Goal: Contribute content: Contribute content

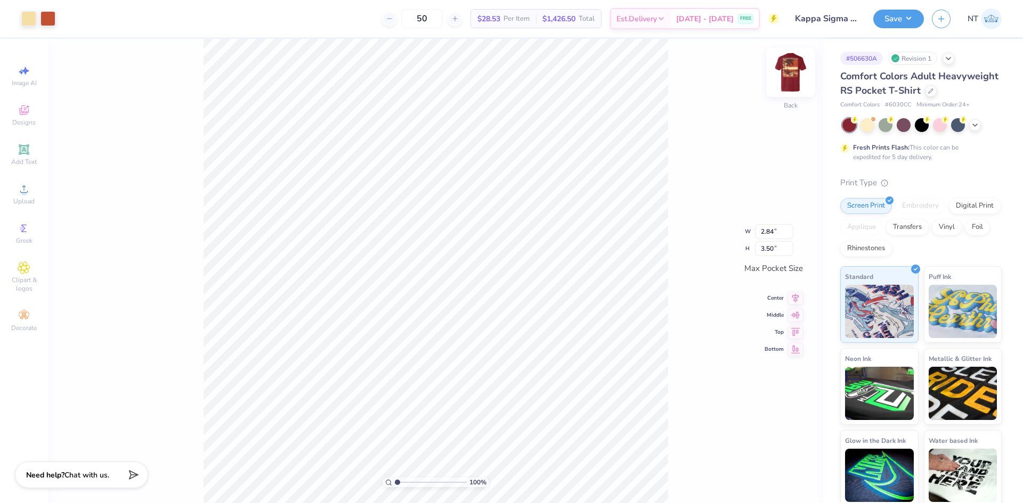
click at [776, 74] on img at bounding box center [790, 72] width 43 height 43
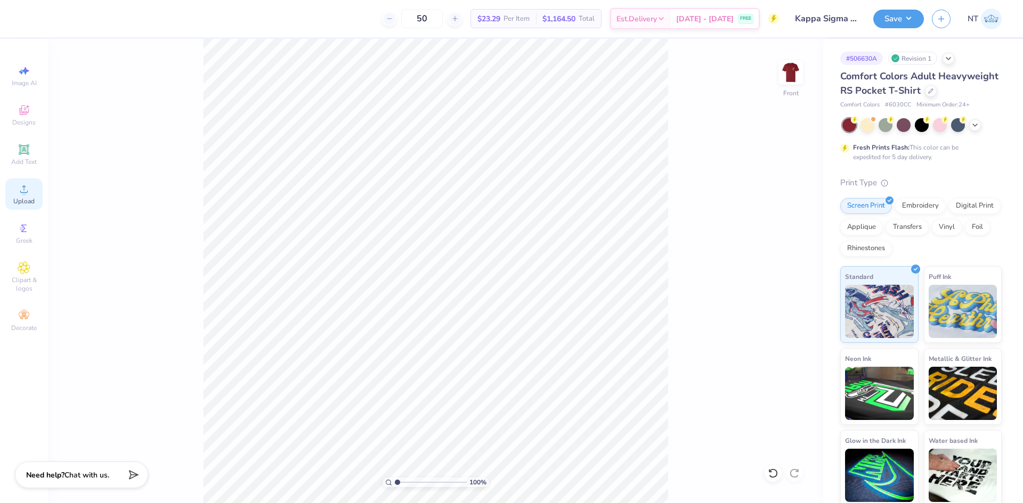
click at [37, 193] on div "Upload" at bounding box center [23, 193] width 37 height 31
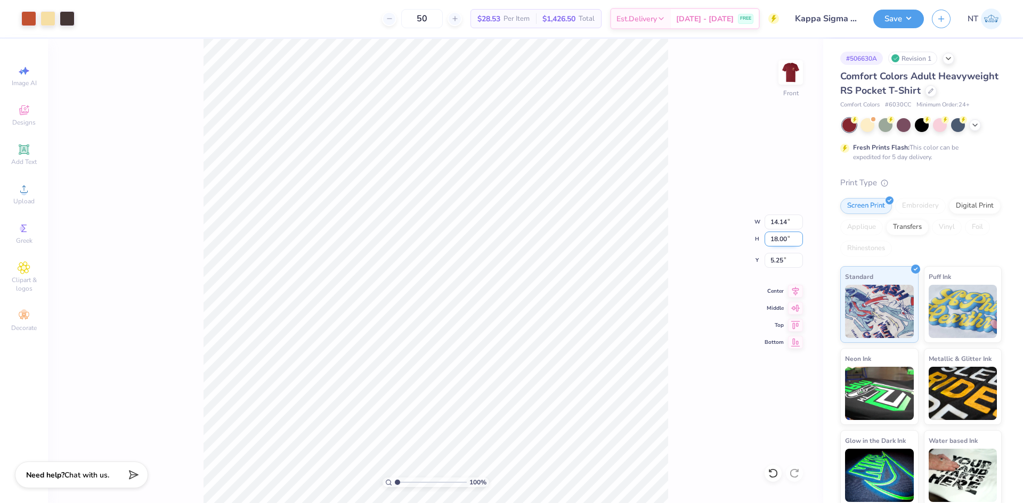
click at [778, 238] on input "18.00" at bounding box center [783, 239] width 38 height 15
type input "15"
type input "11.79"
type input "15.00"
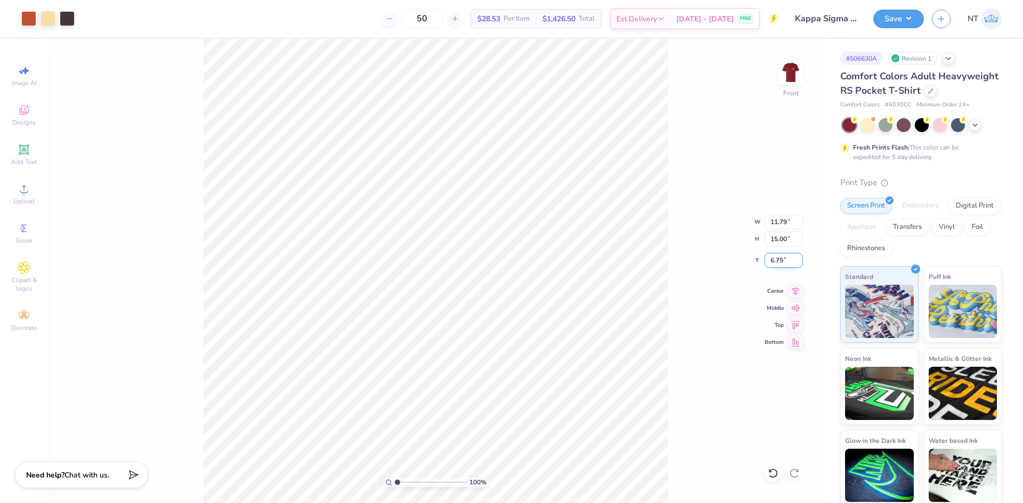
click at [764, 256] on input "6.75" at bounding box center [783, 260] width 38 height 15
click at [775, 263] on input "6.75" at bounding box center [783, 260] width 38 height 15
type input "3.00"
click at [893, 9] on button "Save" at bounding box center [898, 17] width 51 height 19
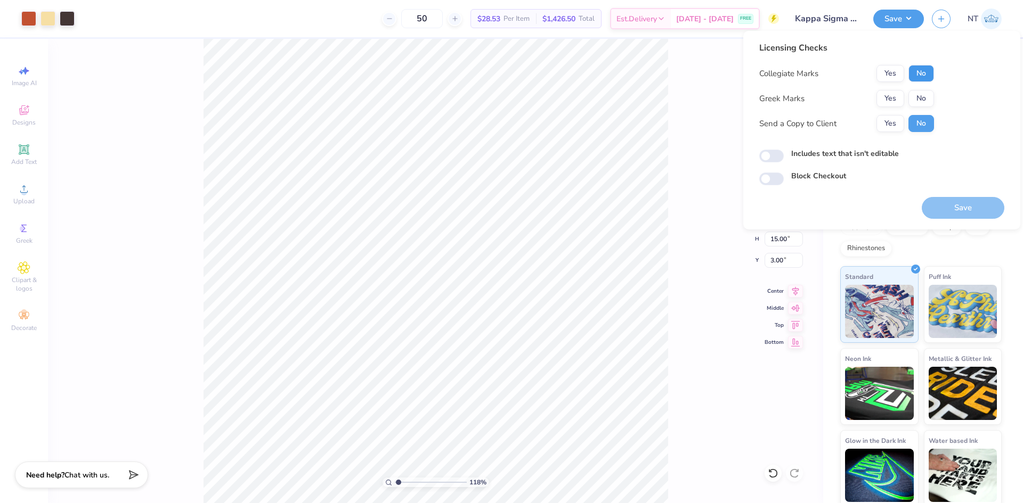
click at [923, 69] on button "No" at bounding box center [921, 73] width 26 height 17
click at [892, 101] on button "Yes" at bounding box center [890, 98] width 28 height 17
type input "1.18145891733022"
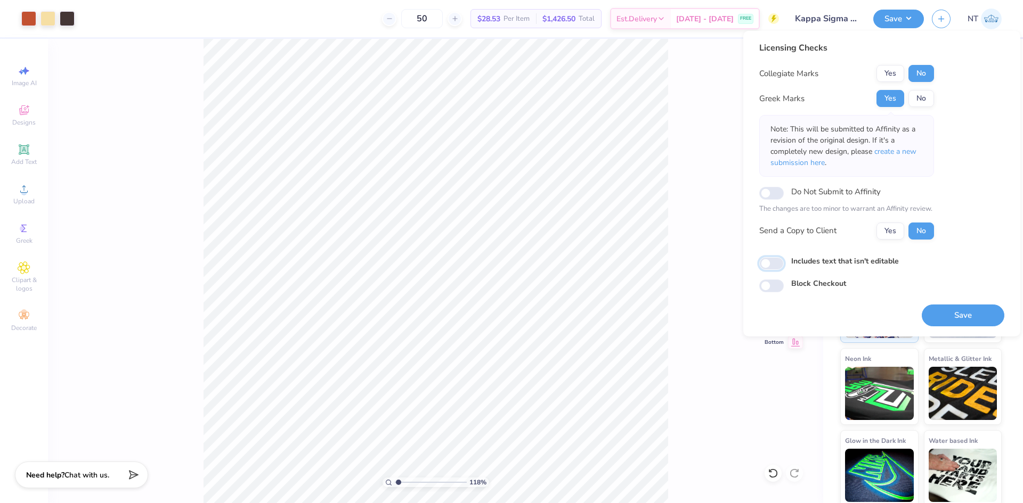
click at [772, 265] on input "Includes text that isn't editable" at bounding box center [771, 263] width 25 height 13
checkbox input "true"
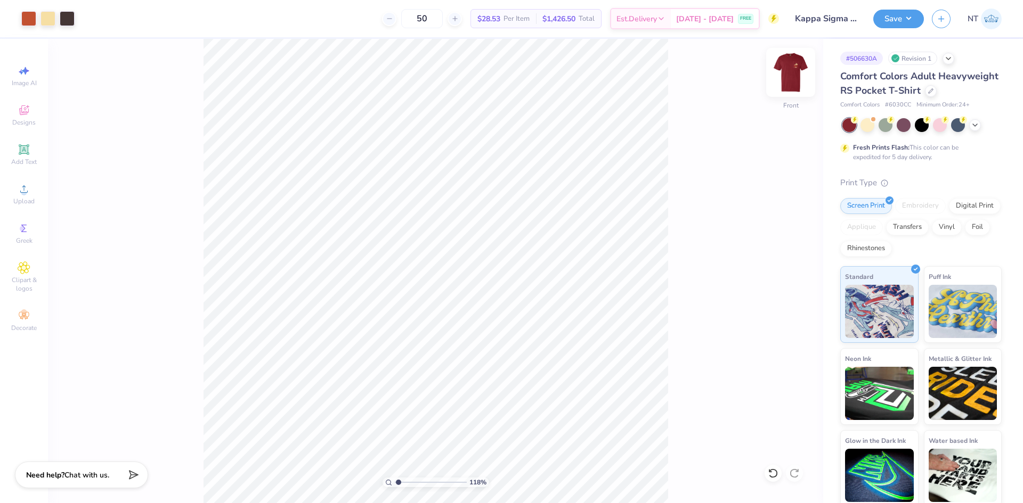
click at [801, 79] on img at bounding box center [790, 72] width 43 height 43
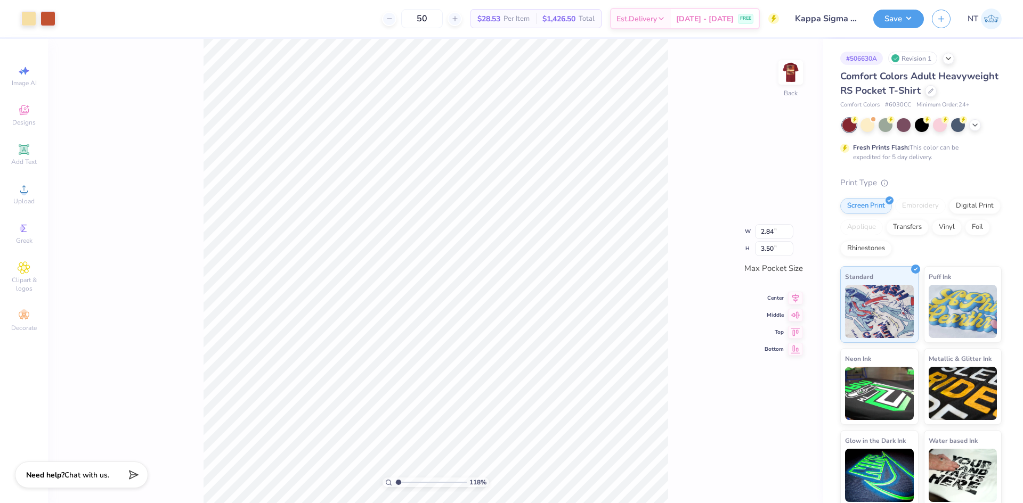
click at [801, 68] on img at bounding box center [790, 72] width 21 height 21
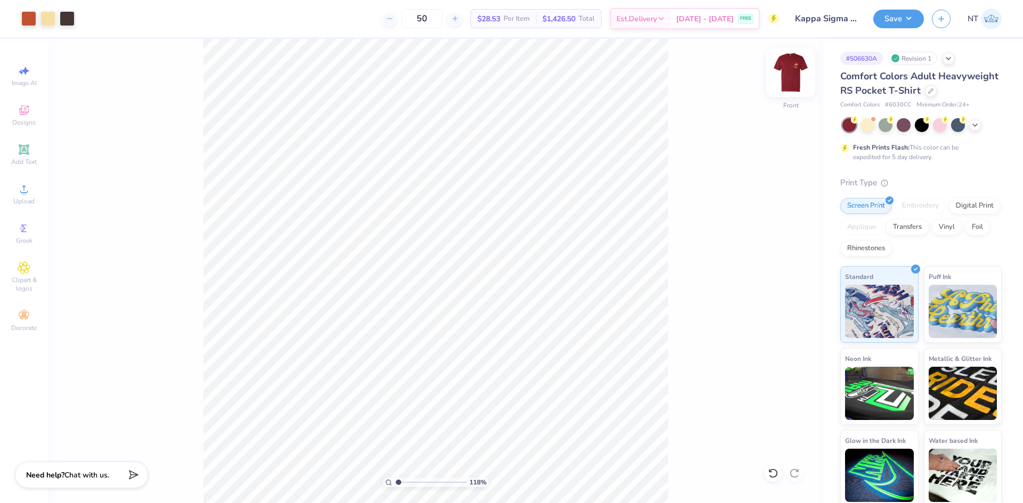
click at [796, 79] on img at bounding box center [790, 72] width 43 height 43
click at [908, 20] on button "Save" at bounding box center [898, 17] width 51 height 19
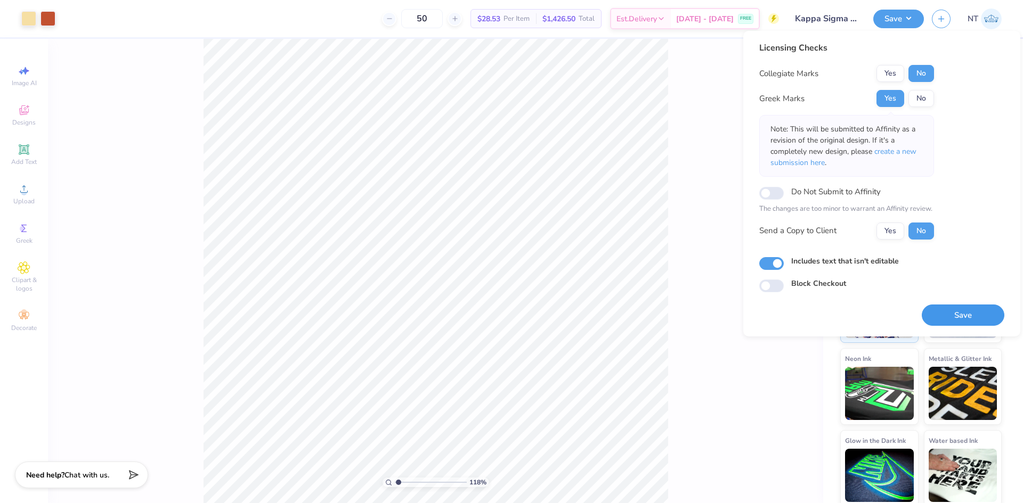
click at [952, 309] on button "Save" at bounding box center [962, 316] width 83 height 22
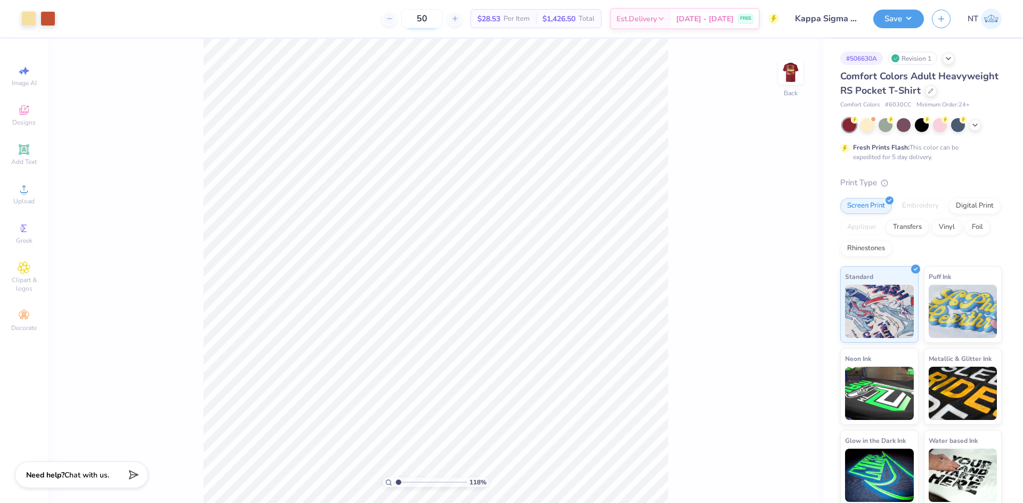
type input "1.18145891733022"
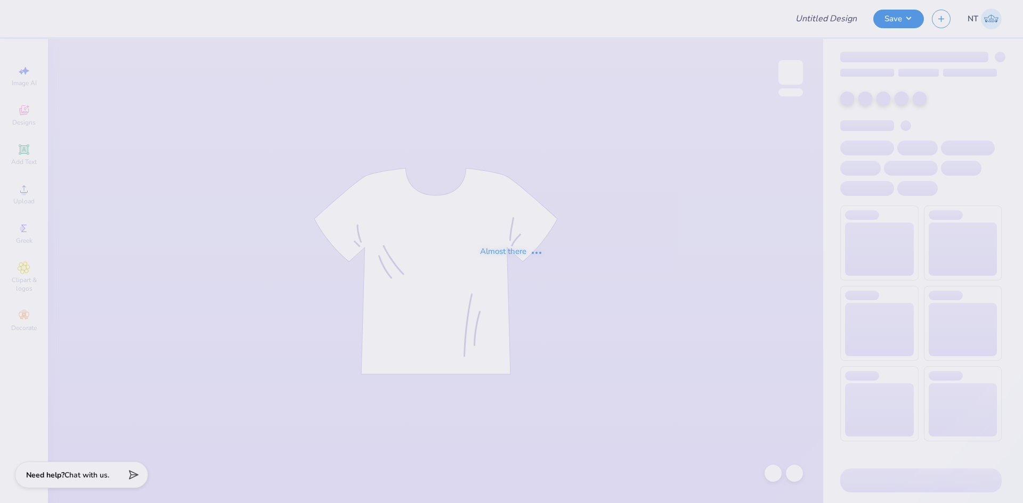
type input "Sweat sets for WHS POMS"
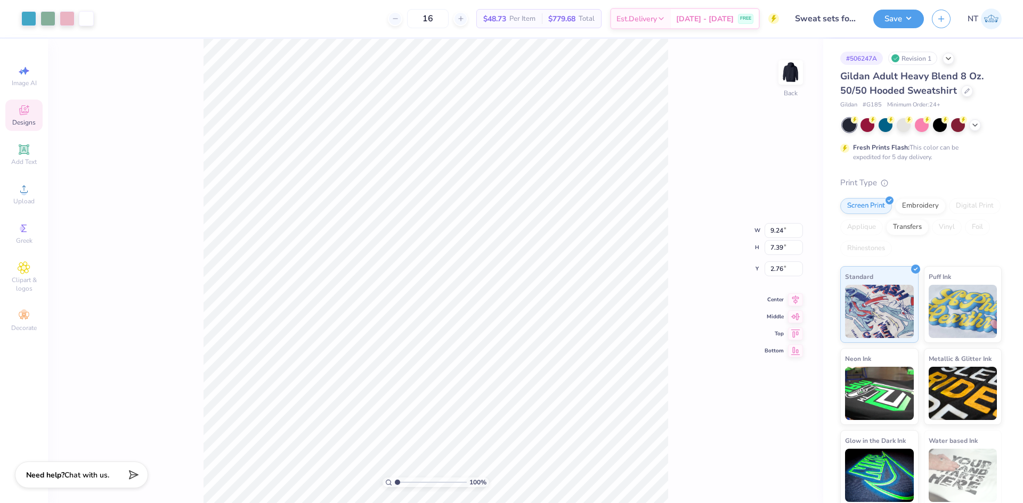
type input "4.37"
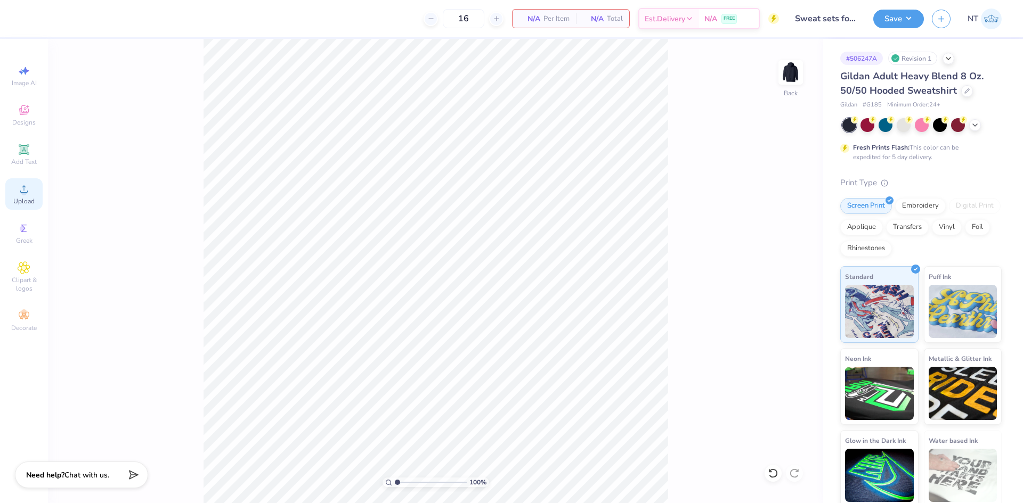
click at [28, 183] on icon at bounding box center [24, 189] width 13 height 13
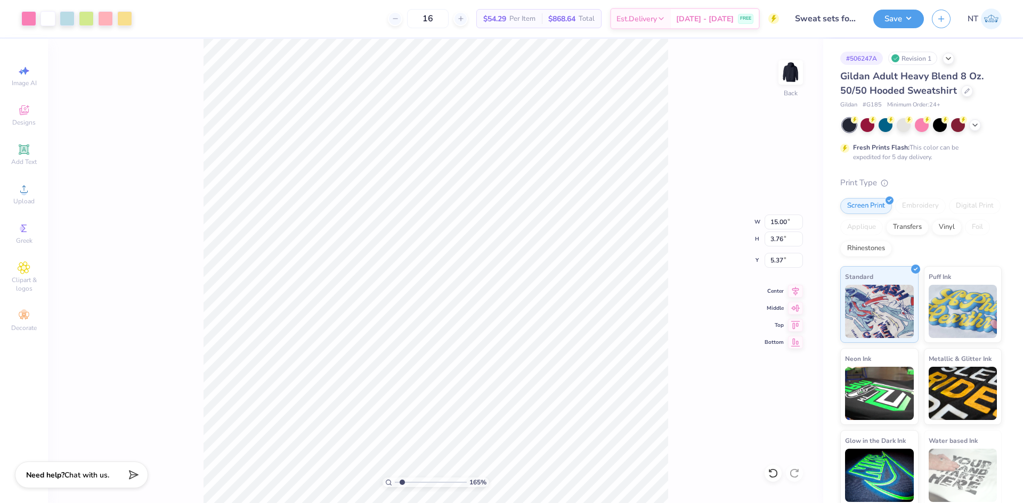
type input "1.39584517333908"
click at [777, 226] on input "15.00" at bounding box center [783, 222] width 38 height 15
type input "12"
type input "1.39584517333908"
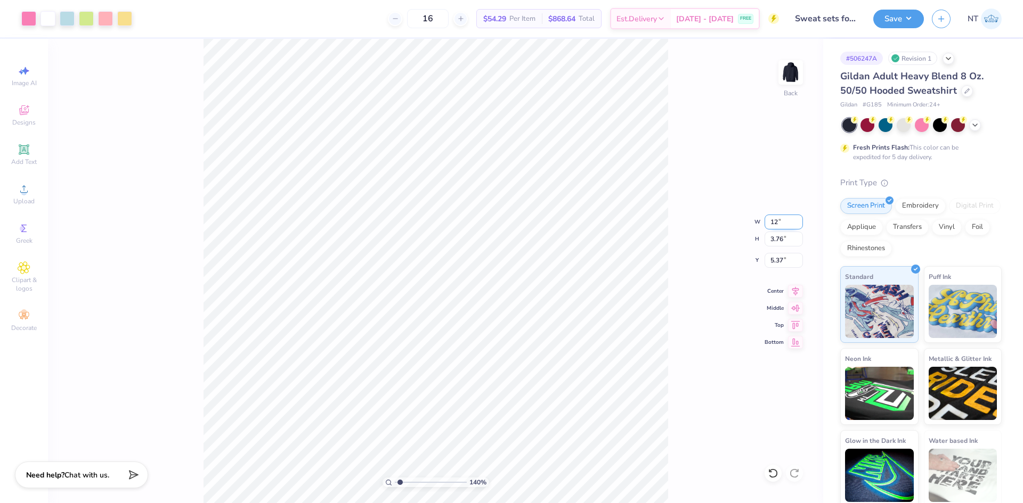
type input "12.00"
type input "3.01"
click at [777, 259] on input "5.74" at bounding box center [783, 260] width 38 height 15
type input "3"
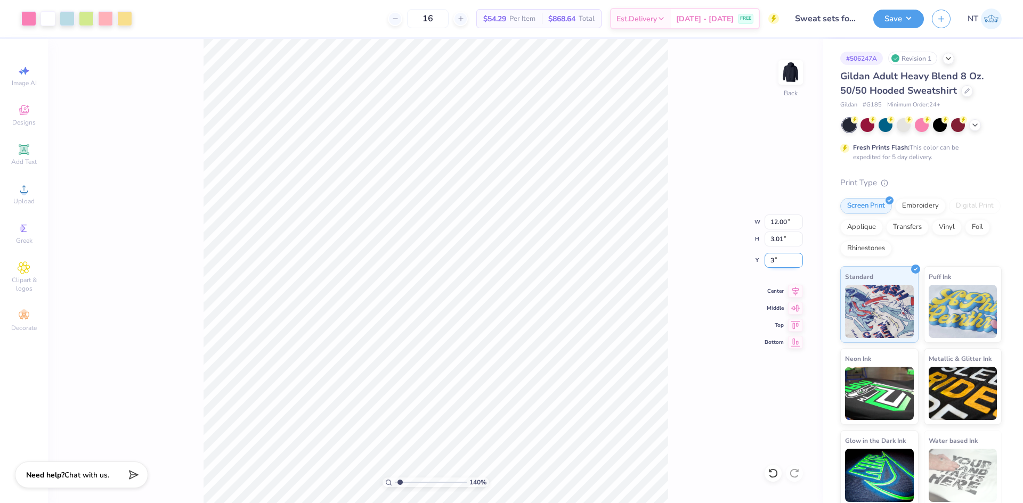
type input "1.39584517333908"
type input "3.00"
type input "1"
click at [904, 18] on button "Save" at bounding box center [898, 17] width 51 height 19
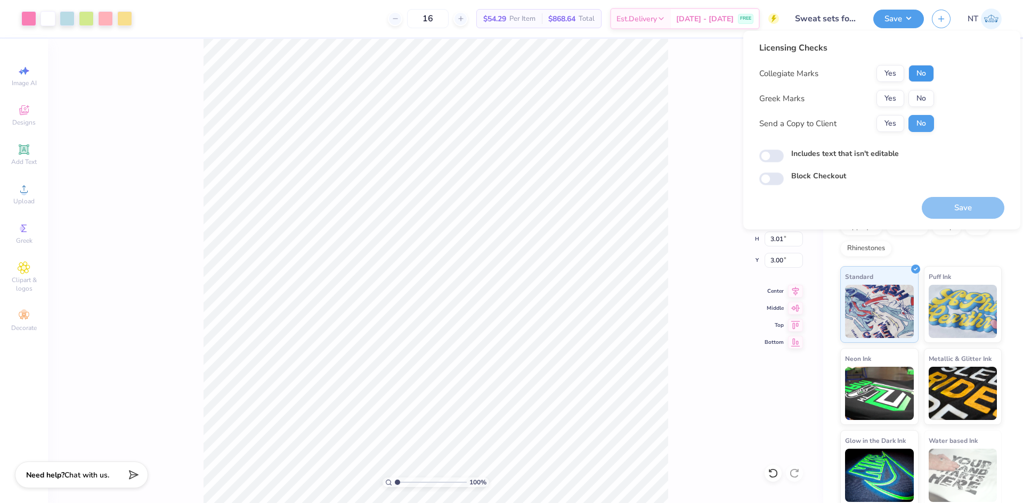
click at [922, 67] on button "No" at bounding box center [921, 73] width 26 height 17
click at [920, 95] on button "No" at bounding box center [921, 98] width 26 height 17
click at [812, 158] on label "Includes text that isn't editable" at bounding box center [845, 153] width 108 height 11
click at [784, 158] on input "Includes text that isn't editable" at bounding box center [771, 156] width 25 height 13
checkbox input "true"
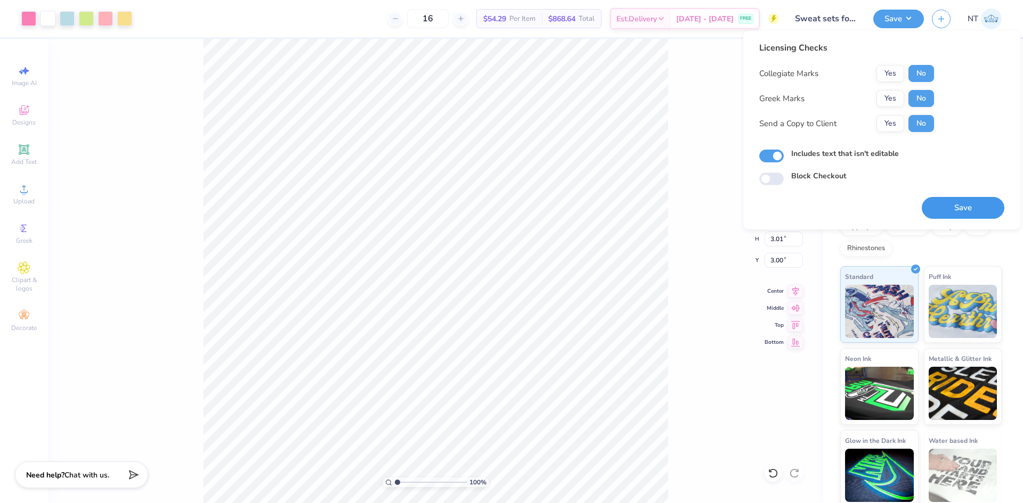
click at [949, 206] on button "Save" at bounding box center [962, 208] width 83 height 22
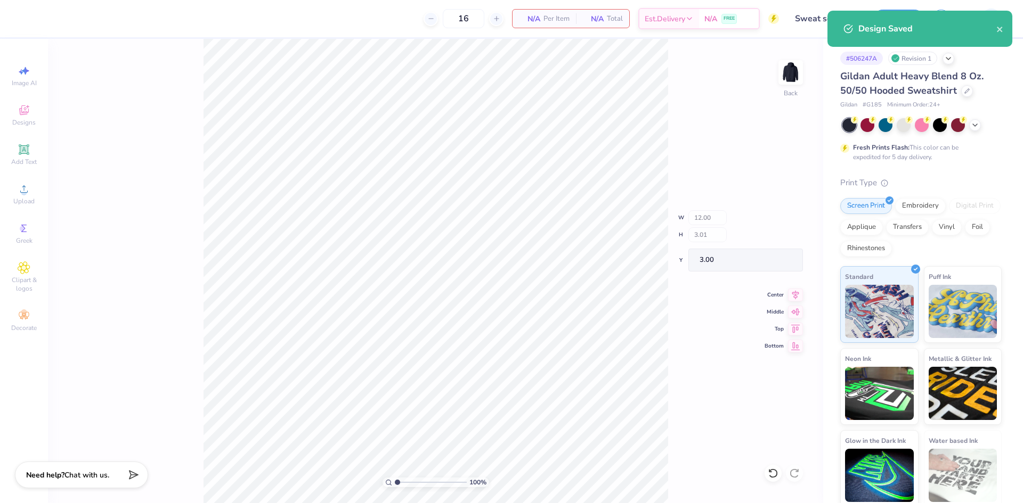
click at [1004, 35] on div "Design Saved" at bounding box center [919, 29] width 185 height 36
click at [998, 30] on icon "close" at bounding box center [999, 29] width 5 height 5
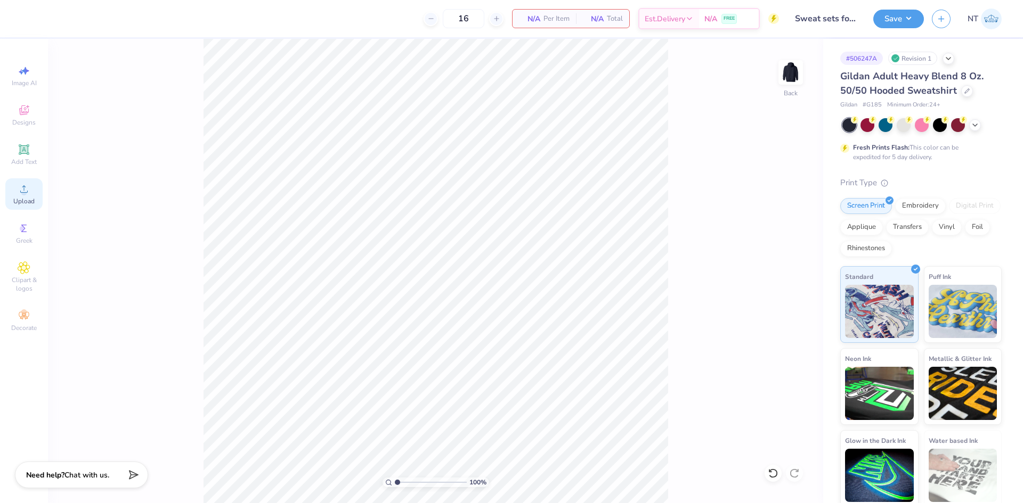
click at [26, 192] on icon at bounding box center [23, 188] width 7 height 7
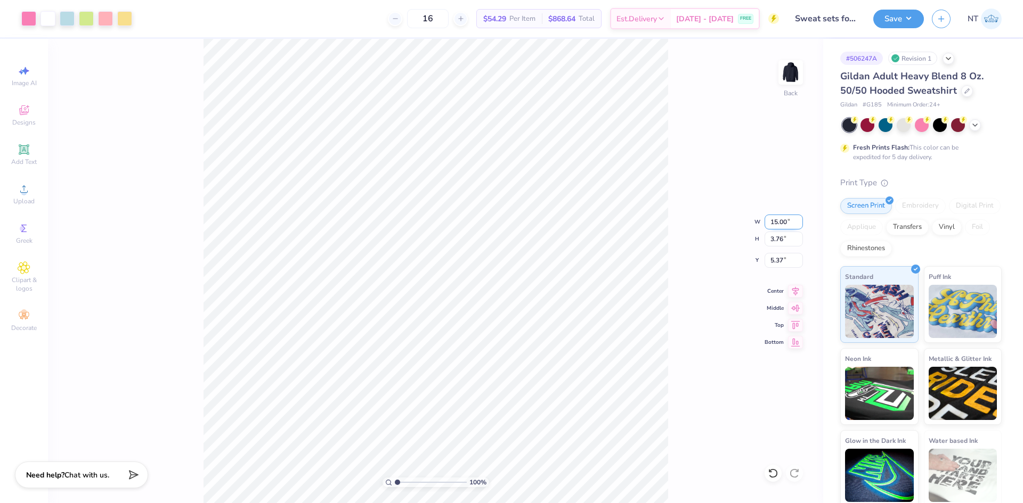
click at [769, 226] on input "15.00" at bounding box center [783, 222] width 38 height 15
click at [772, 260] on input "5.37" at bounding box center [783, 260] width 38 height 15
type input "12.00"
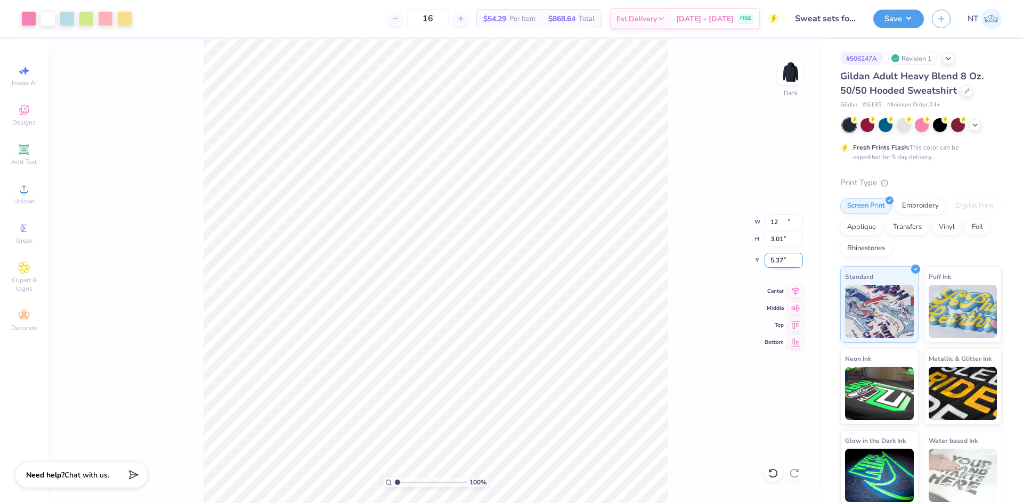
type input "3.01"
click at [772, 260] on input "5.74" at bounding box center [783, 260] width 38 height 15
type input "3.00"
click at [898, 16] on button "Save" at bounding box center [898, 17] width 51 height 19
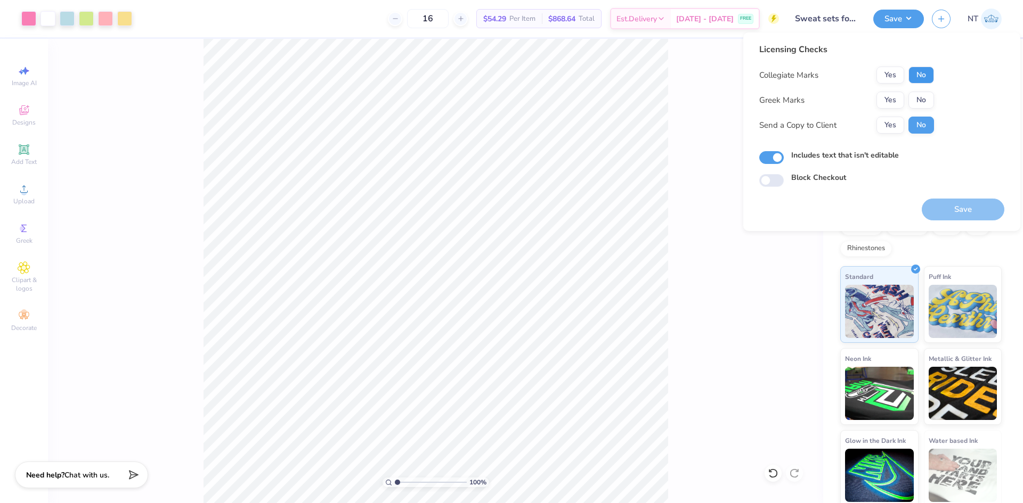
click at [923, 75] on button "No" at bounding box center [921, 75] width 26 height 17
click at [898, 103] on button "Yes" at bounding box center [890, 100] width 28 height 17
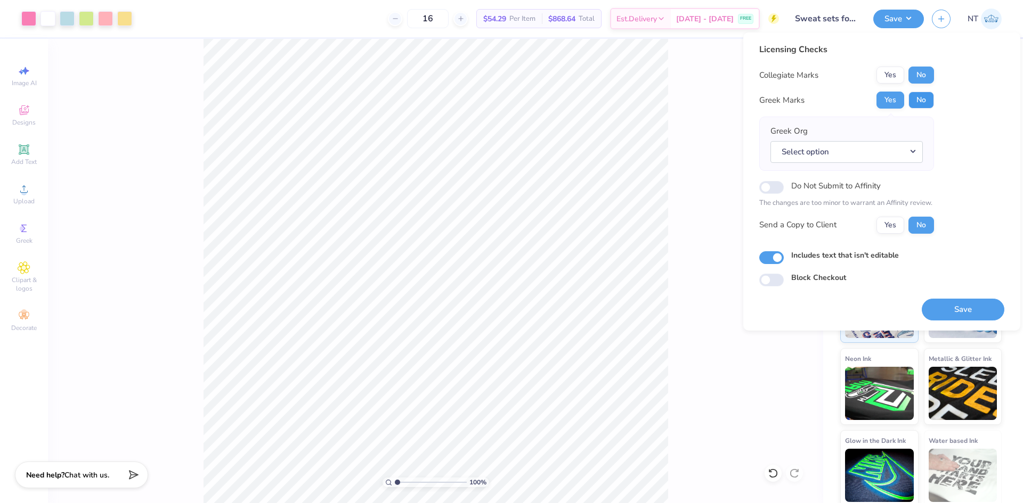
click at [922, 98] on button "No" at bounding box center [921, 100] width 26 height 17
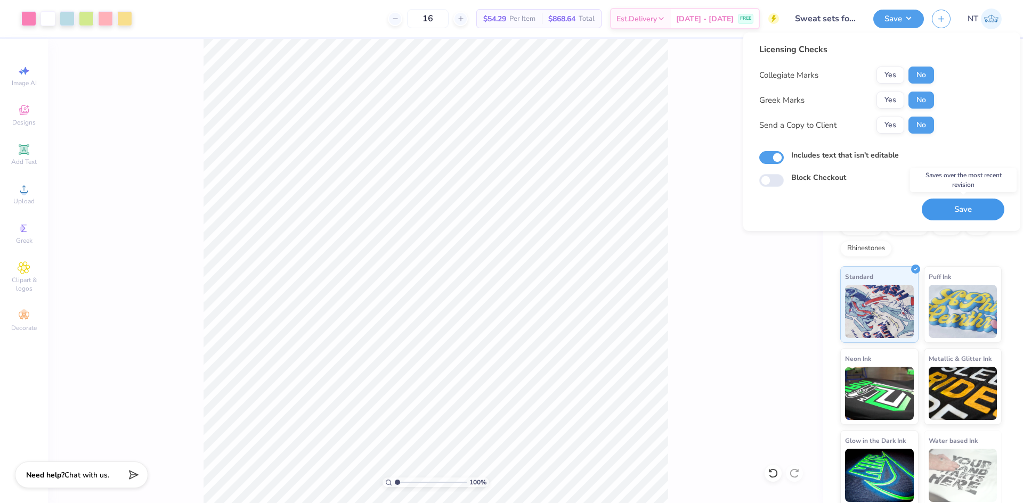
click at [957, 201] on button "Save" at bounding box center [962, 210] width 83 height 22
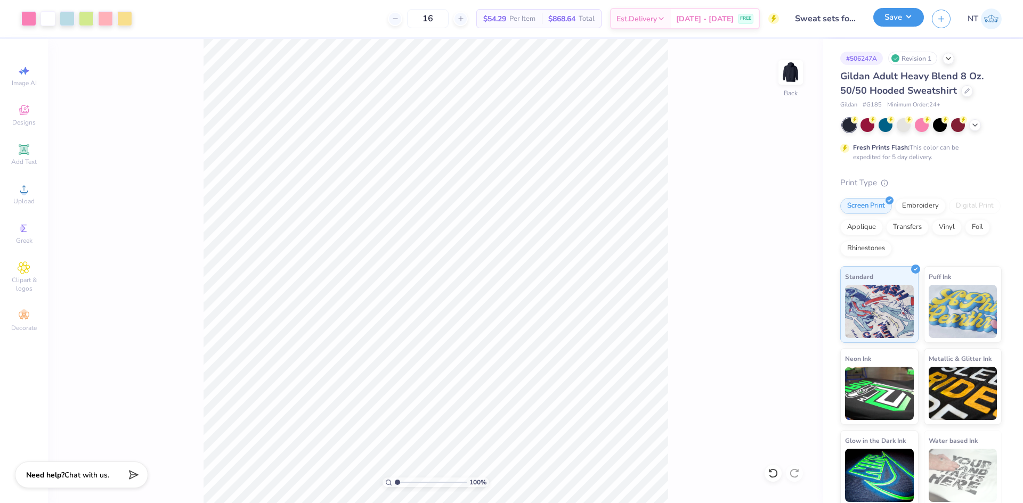
click at [890, 20] on button "Save" at bounding box center [898, 17] width 51 height 19
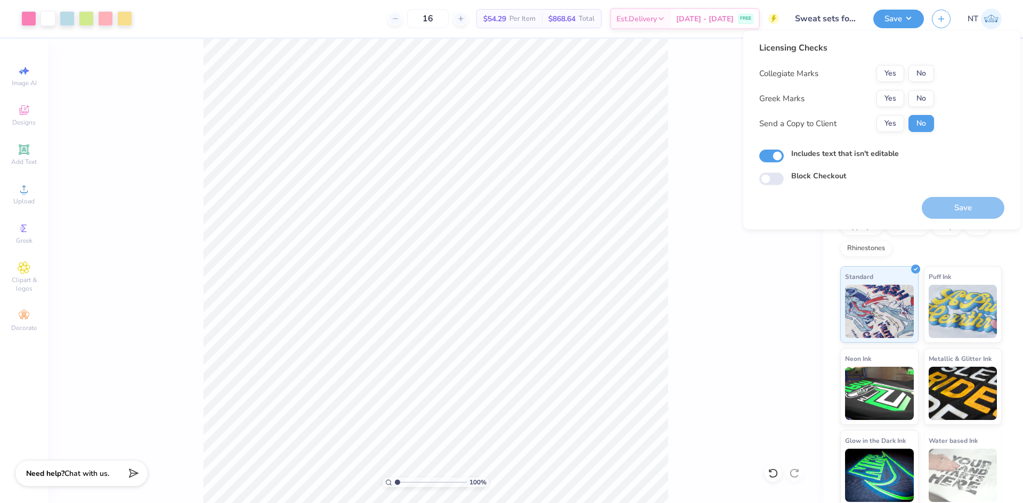
click at [76, 483] on div "Need help? Chat with us." at bounding box center [81, 473] width 133 height 27
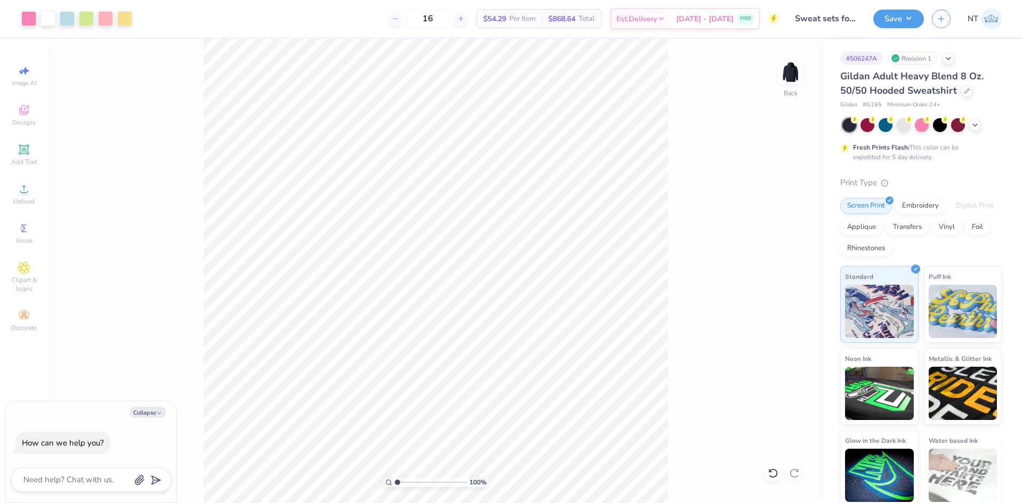
click at [183, 300] on div "100 % Back" at bounding box center [435, 271] width 775 height 464
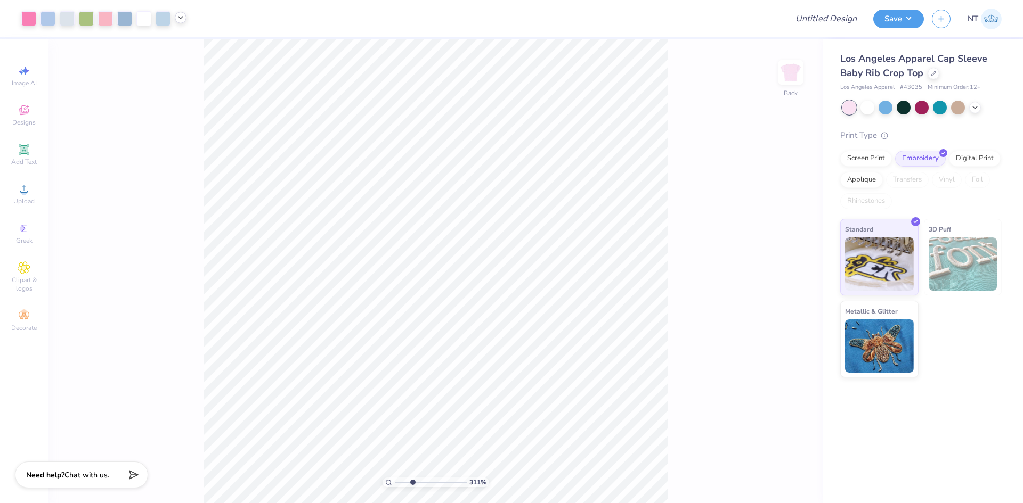
click at [176, 18] on div at bounding box center [181, 18] width 12 height 12
click at [178, 18] on icon at bounding box center [180, 17] width 9 height 9
click at [551, 327] on li "Download vector" at bounding box center [570, 324] width 84 height 21
type input "1.88718186350316"
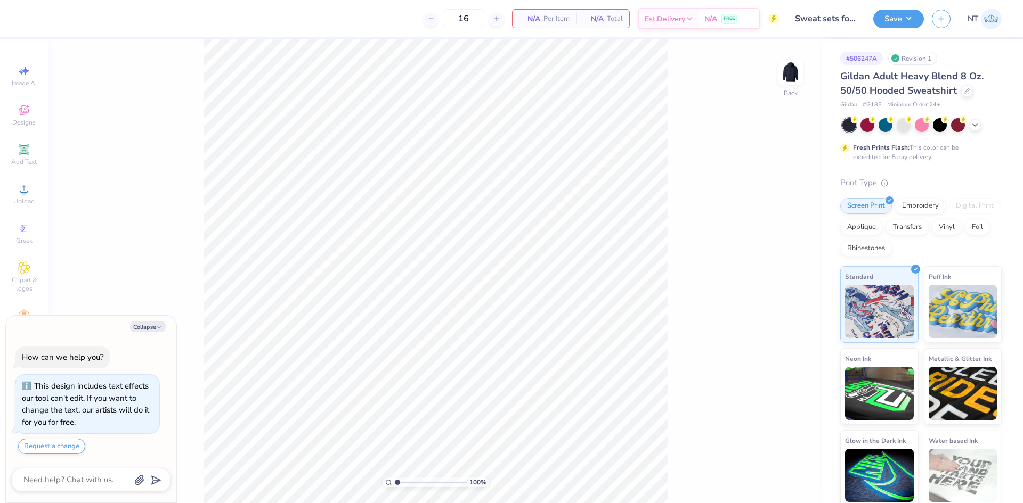
type textarea "x"
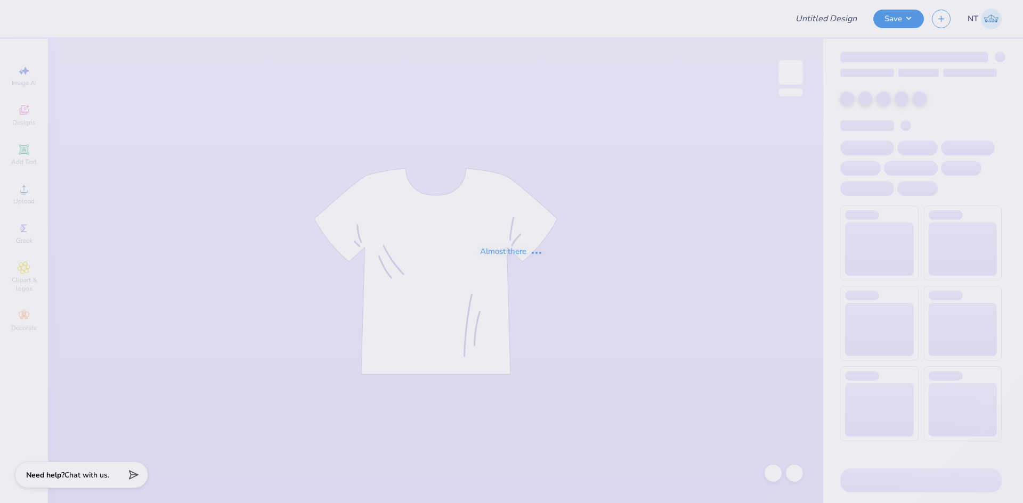
type input "tee for SLB"
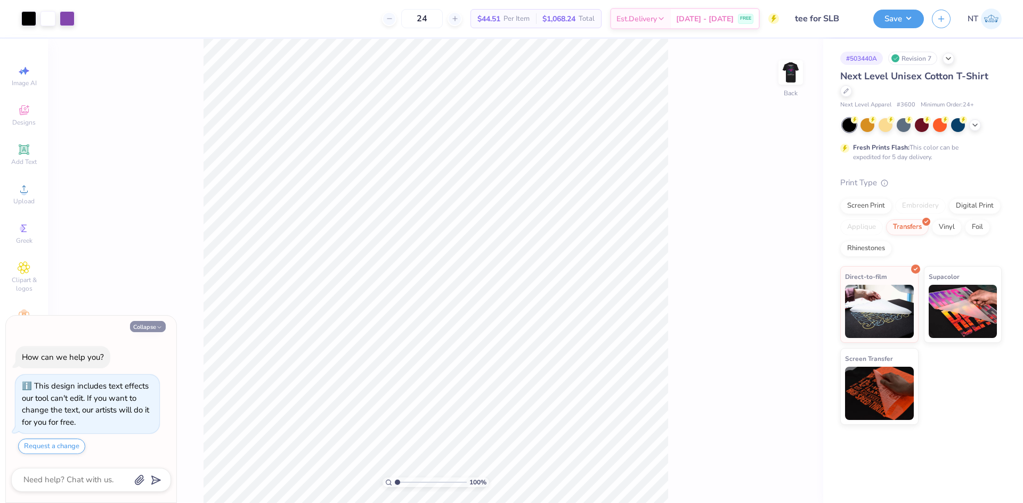
click at [156, 328] on button "Collapse" at bounding box center [148, 326] width 36 height 11
type textarea "x"
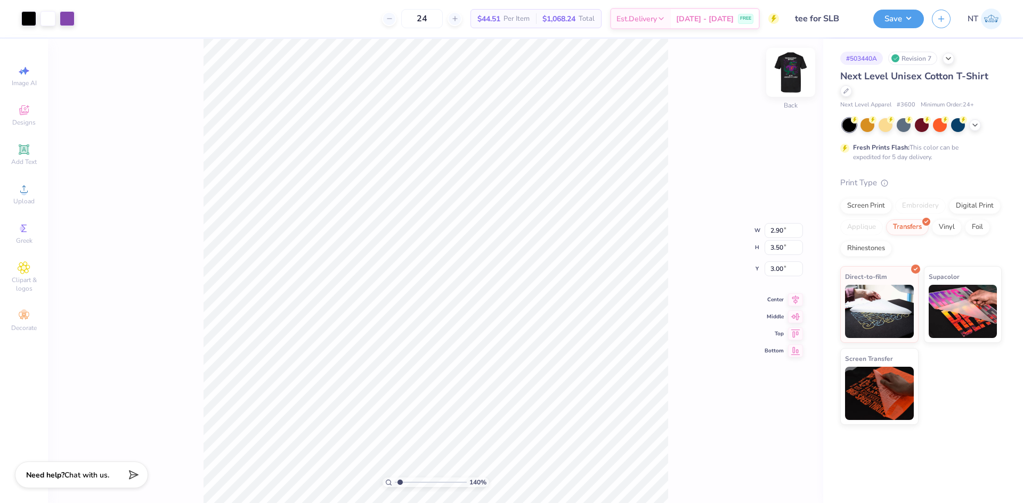
click at [793, 61] on img at bounding box center [790, 72] width 43 height 43
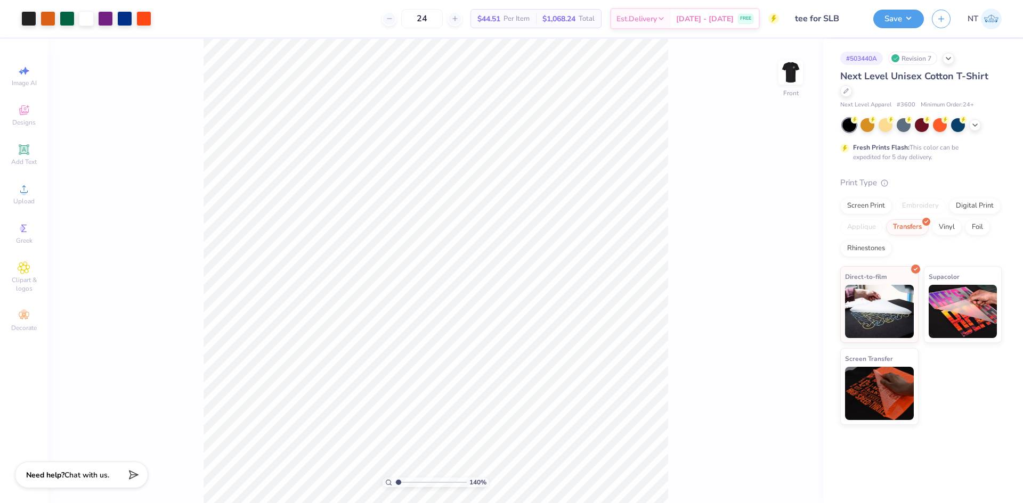
type input "1"
click at [784, 68] on img at bounding box center [790, 72] width 43 height 43
click at [30, 23] on div at bounding box center [28, 17] width 15 height 15
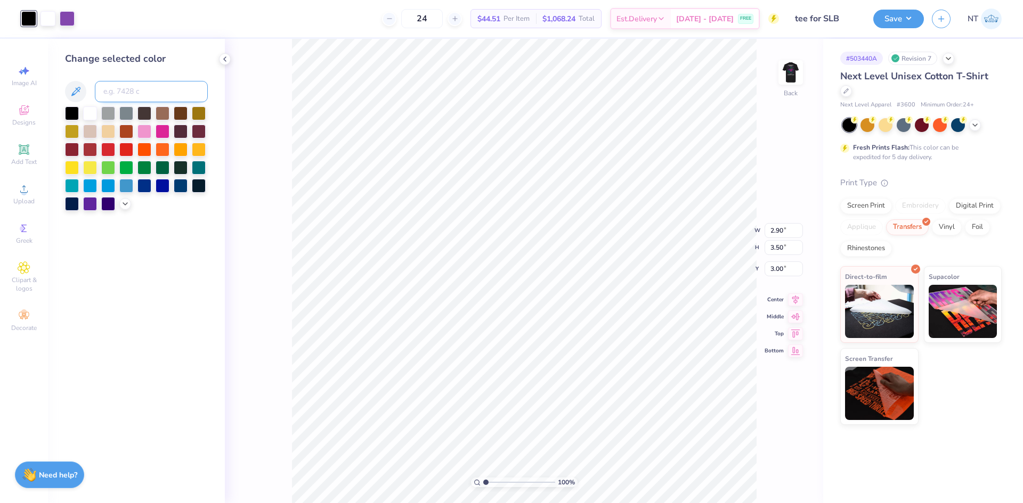
click at [149, 86] on input at bounding box center [151, 91] width 113 height 21
type input "neutral black"
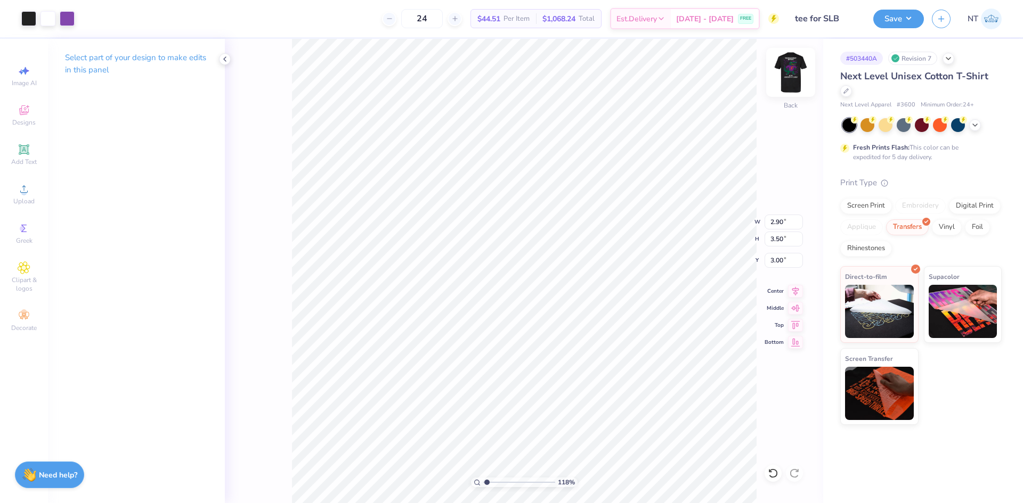
click at [789, 72] on img at bounding box center [790, 72] width 43 height 43
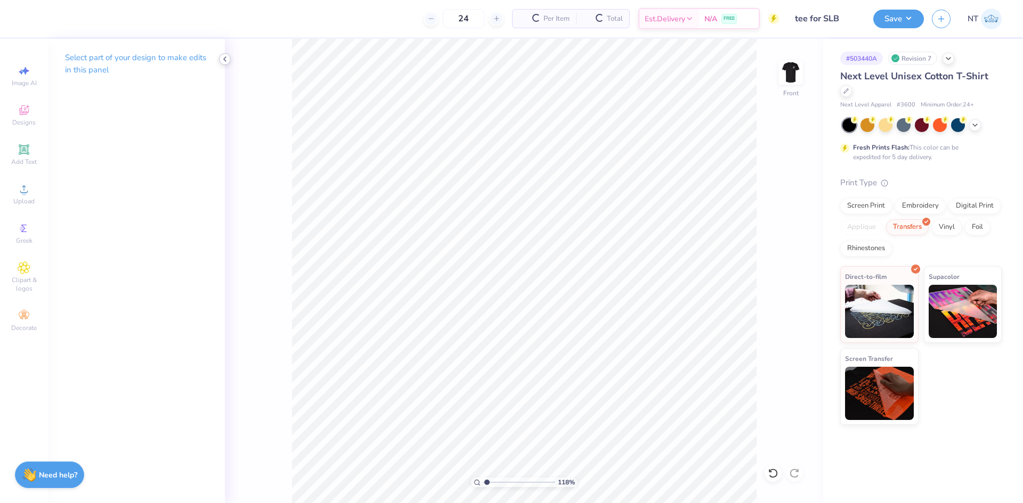
click at [221, 58] on icon at bounding box center [225, 59] width 9 height 9
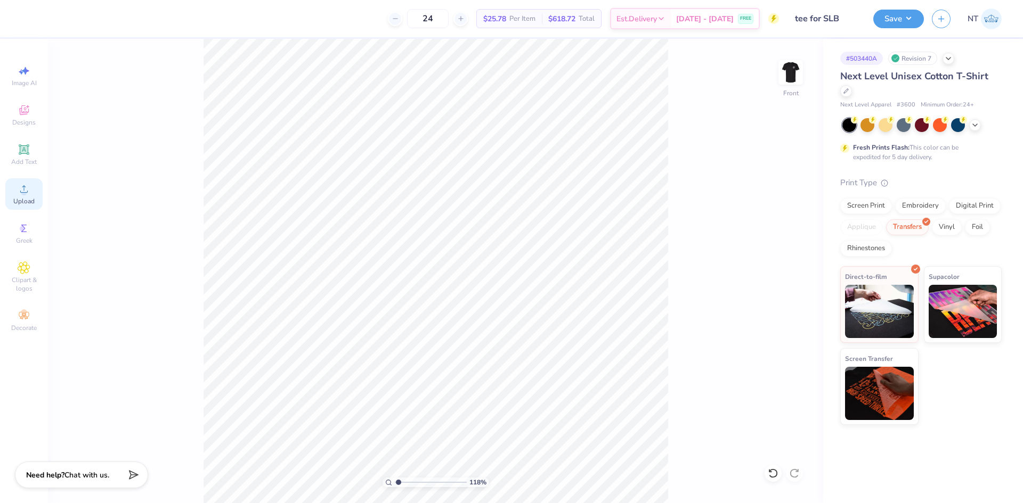
click at [26, 190] on circle at bounding box center [24, 193] width 6 height 6
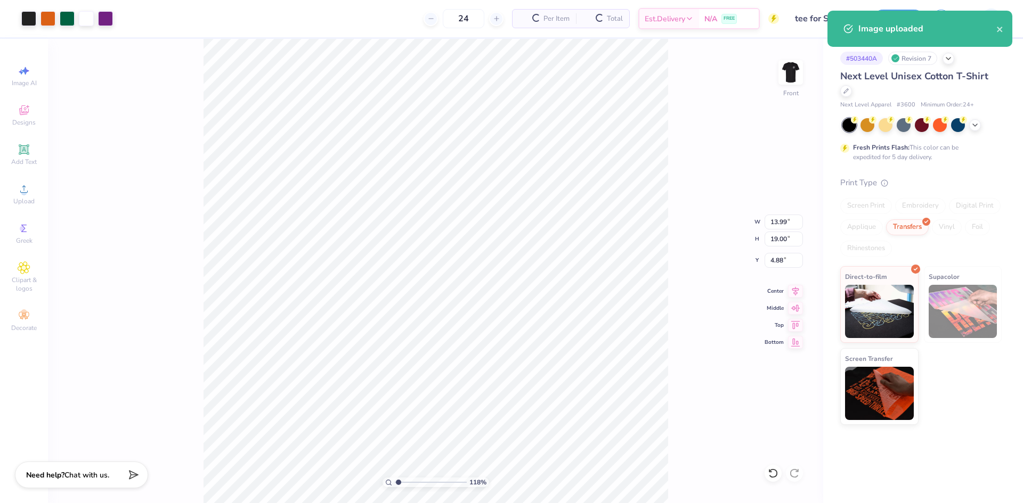
click at [681, 270] on div "118 % Front W 13.99 13.99 " H 19.00 19.00 " Y 4.88 4.88 " Center Middle Top Bot…" at bounding box center [435, 271] width 775 height 464
type input "1"
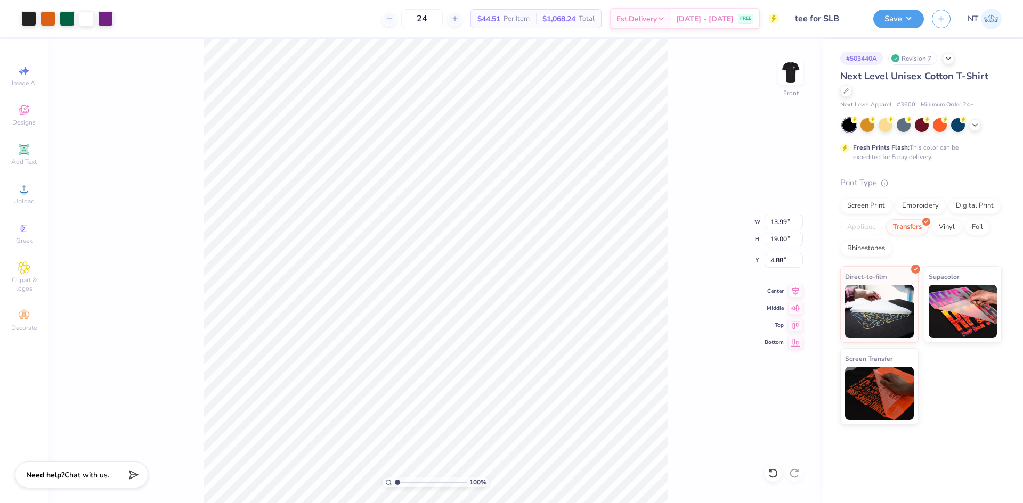
type input "7.91"
type input "10.74"
type input "3.00"
type input "1"
click at [775, 235] on input "10.74" at bounding box center [783, 239] width 38 height 15
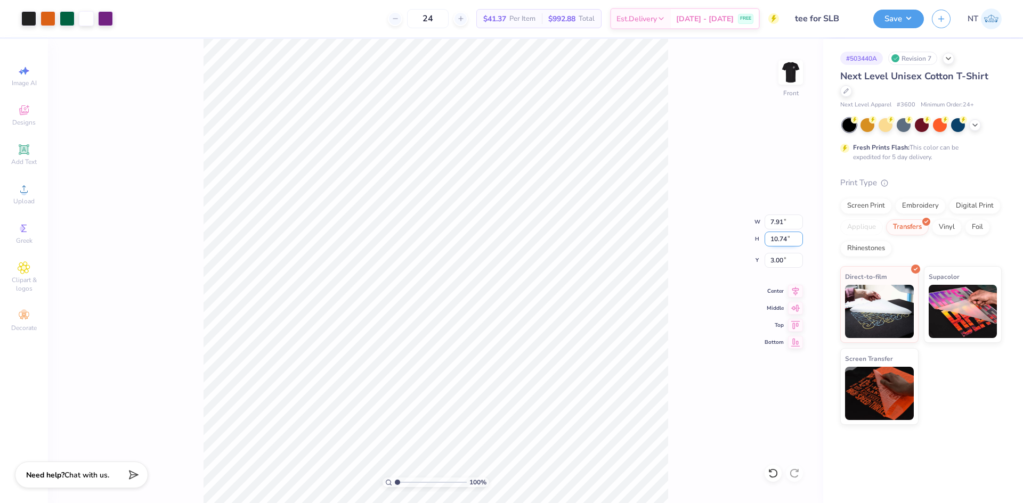
click at [775, 234] on input "10.74" at bounding box center [783, 239] width 38 height 15
type input "15"
type input "11.04"
type input "15.00"
click at [774, 263] on input "0.87" at bounding box center [783, 260] width 38 height 15
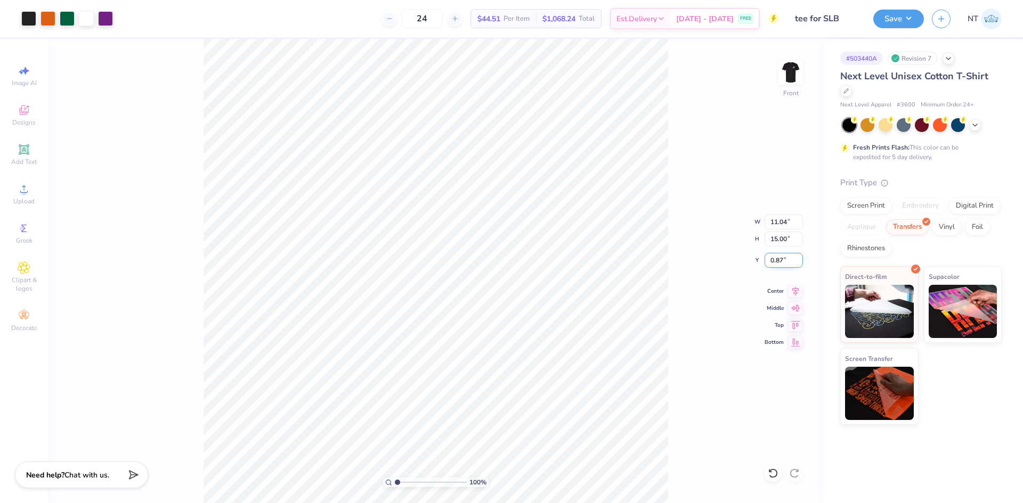
click at [774, 263] on input "0.87" at bounding box center [783, 260] width 38 height 15
type input "3.00"
click at [792, 289] on icon at bounding box center [795, 289] width 15 height 13
click at [789, 68] on img at bounding box center [790, 72] width 43 height 43
click at [308, 71] on div "Almost there" at bounding box center [535, 271] width 975 height 464
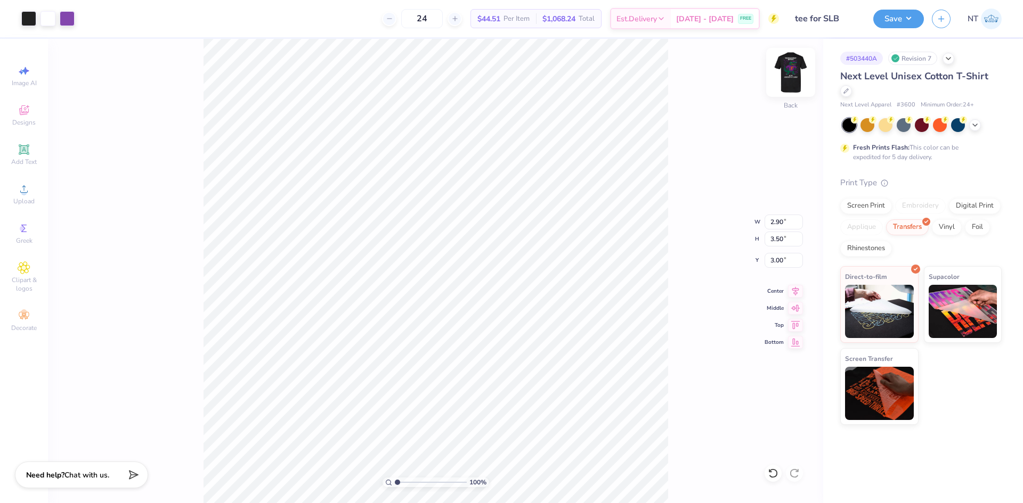
click at [798, 70] on img at bounding box center [790, 72] width 43 height 43
click at [788, 74] on img at bounding box center [790, 72] width 43 height 43
click at [28, 18] on div at bounding box center [28, 17] width 15 height 15
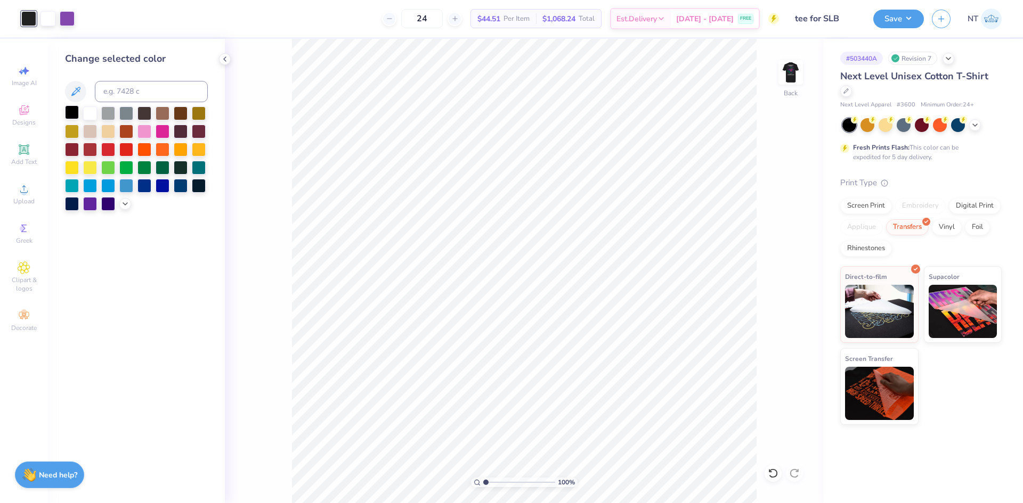
click at [73, 108] on div at bounding box center [72, 112] width 14 height 14
click at [788, 74] on img at bounding box center [790, 72] width 43 height 43
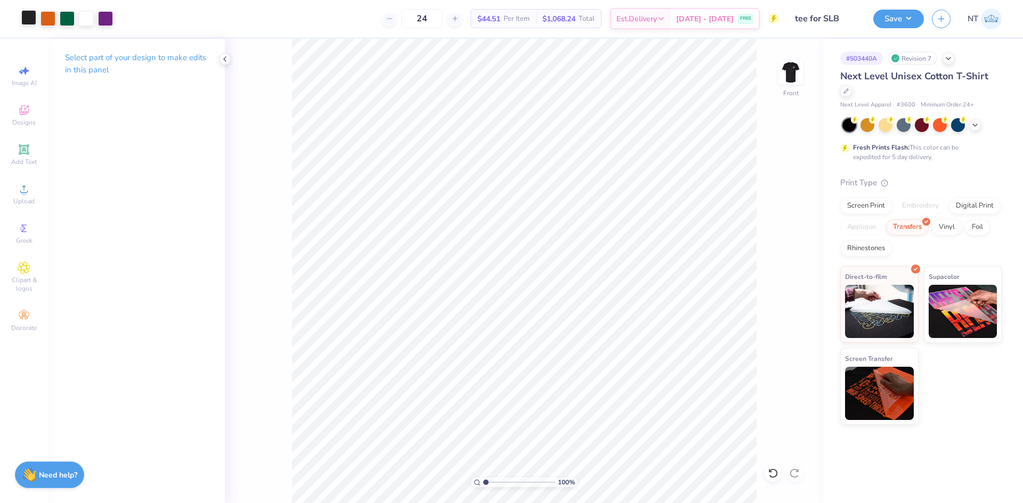
click at [31, 23] on div at bounding box center [28, 17] width 15 height 15
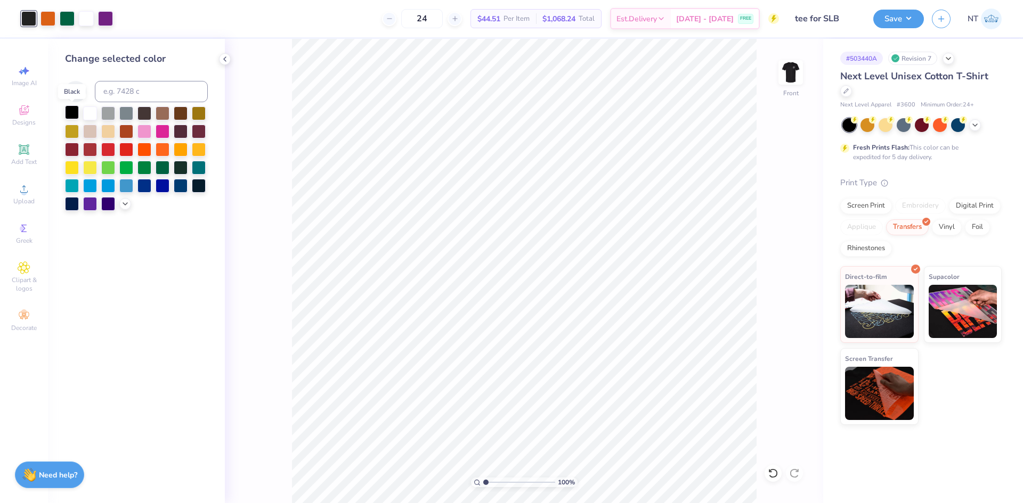
click at [74, 116] on div at bounding box center [72, 112] width 14 height 14
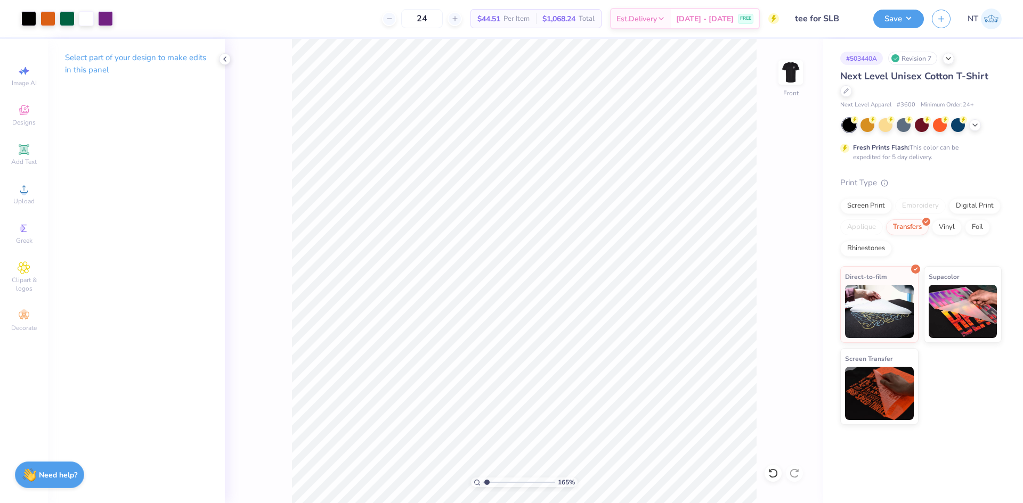
type input "1"
click at [797, 63] on img at bounding box center [790, 72] width 43 height 43
click at [797, 61] on img at bounding box center [790, 72] width 43 height 43
click at [902, 14] on button "Save" at bounding box center [898, 17] width 51 height 19
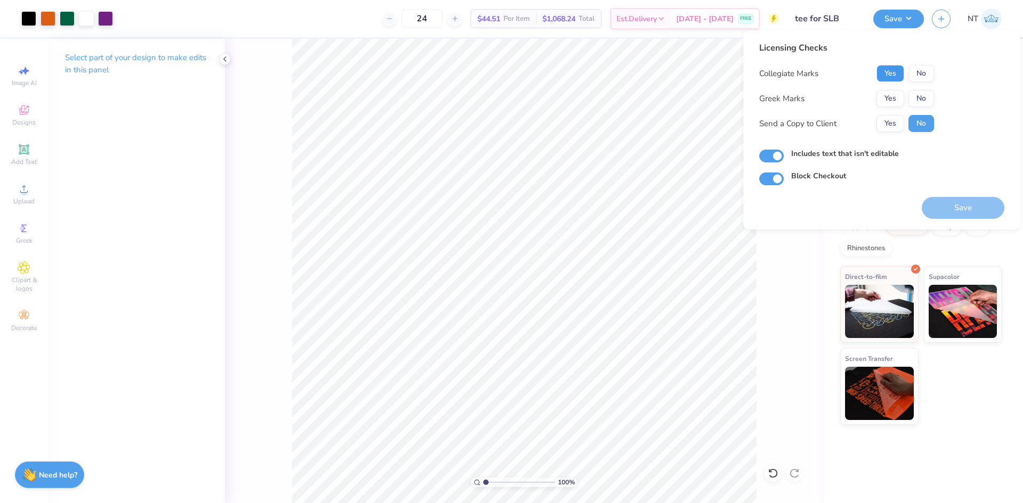
click at [882, 70] on button "Yes" at bounding box center [890, 73] width 28 height 17
click at [890, 85] on div "Collegiate Marks Yes No Greek Marks Yes No Send a Copy to Client Yes No" at bounding box center [846, 98] width 175 height 67
click at [890, 103] on button "Yes" at bounding box center [890, 98] width 28 height 17
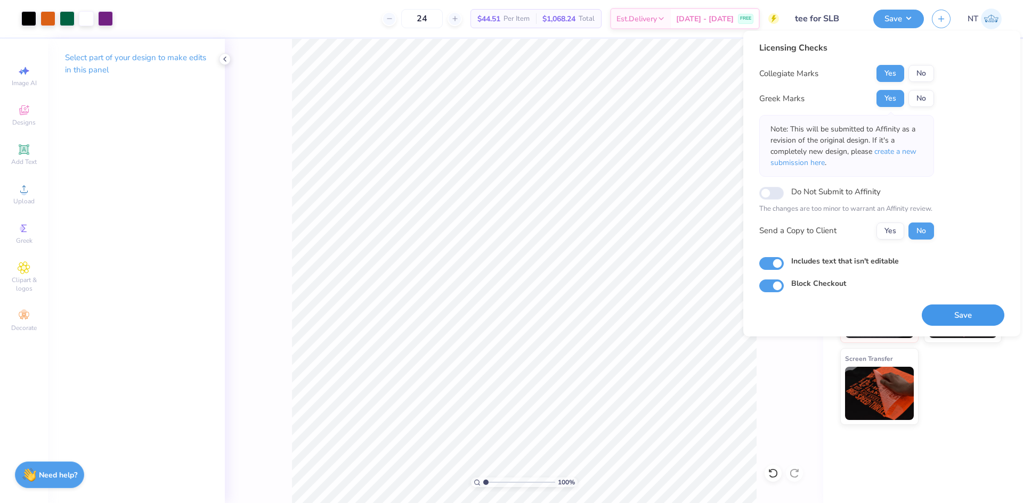
click at [959, 311] on button "Save" at bounding box center [962, 316] width 83 height 22
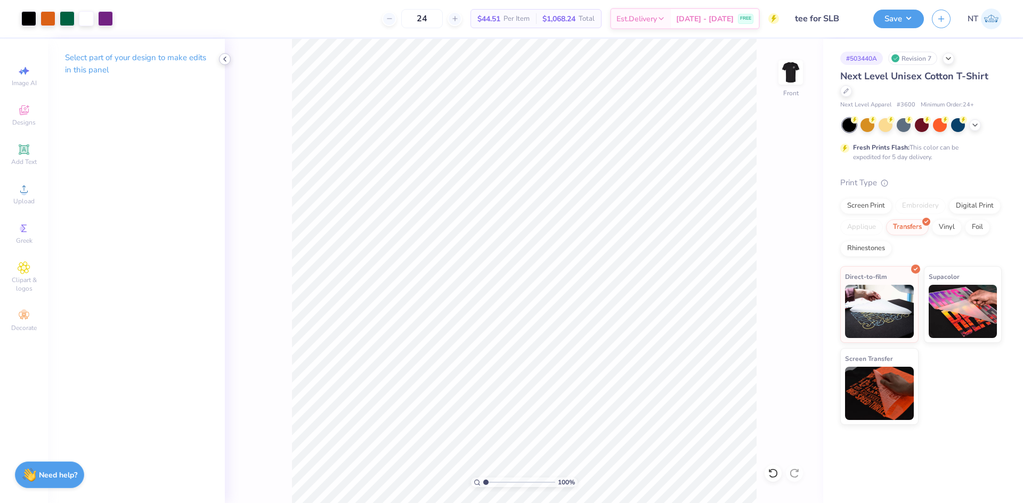
click at [222, 59] on icon at bounding box center [225, 59] width 9 height 9
